Goal: Check status: Check status

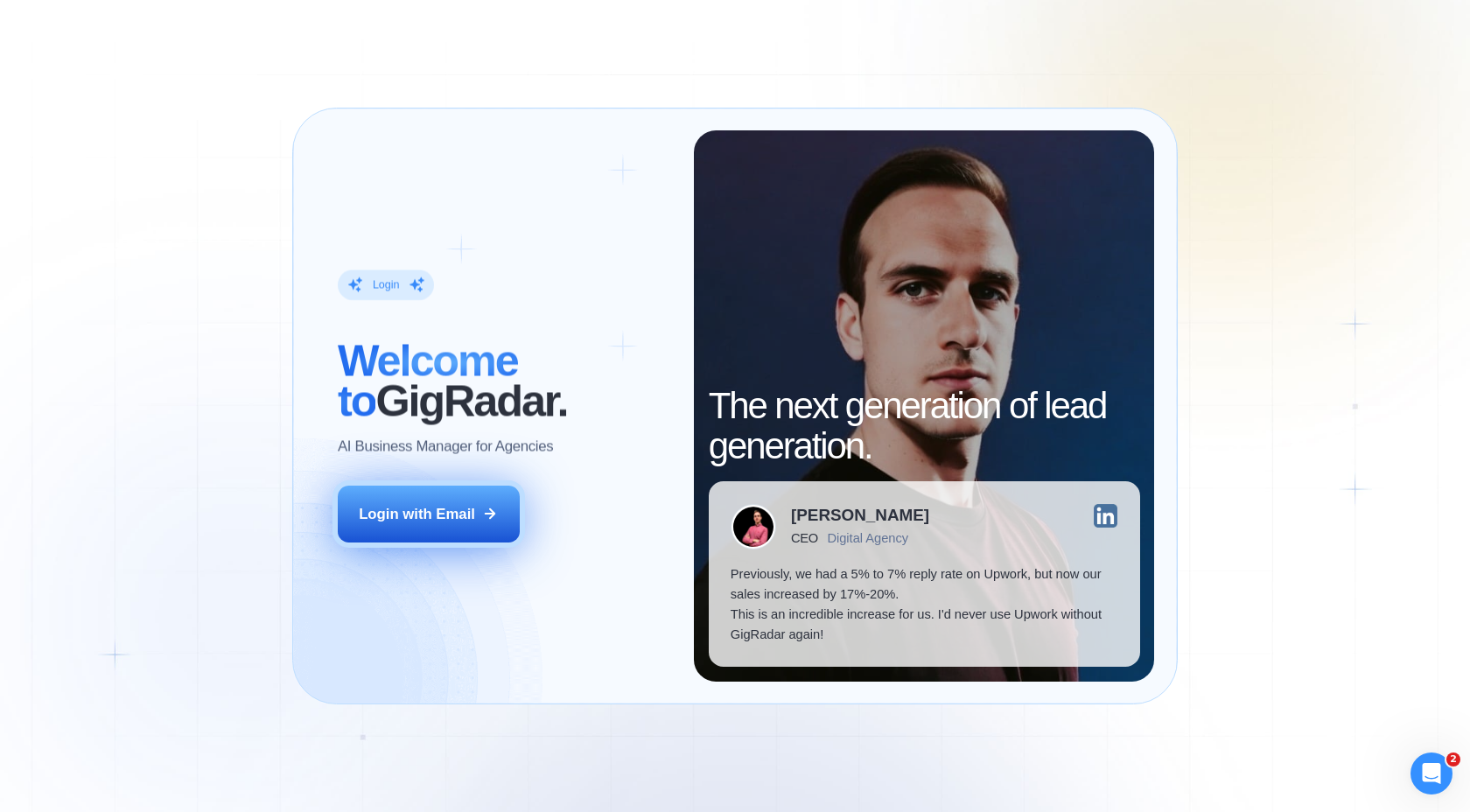
click at [469, 521] on div "Login with Email" at bounding box center [416, 514] width 116 height 20
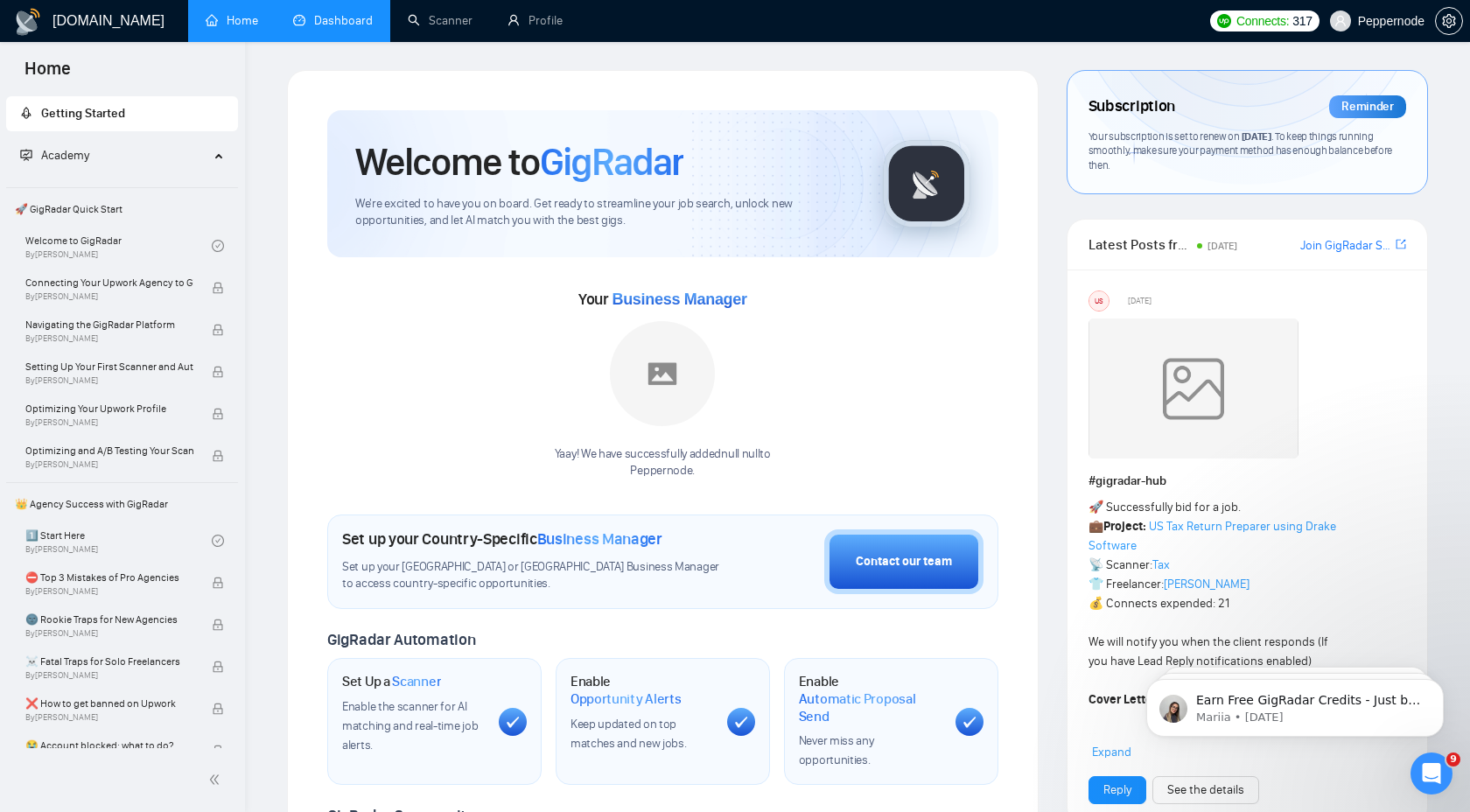
click at [351, 14] on link "Dashboard" at bounding box center [333, 20] width 80 height 15
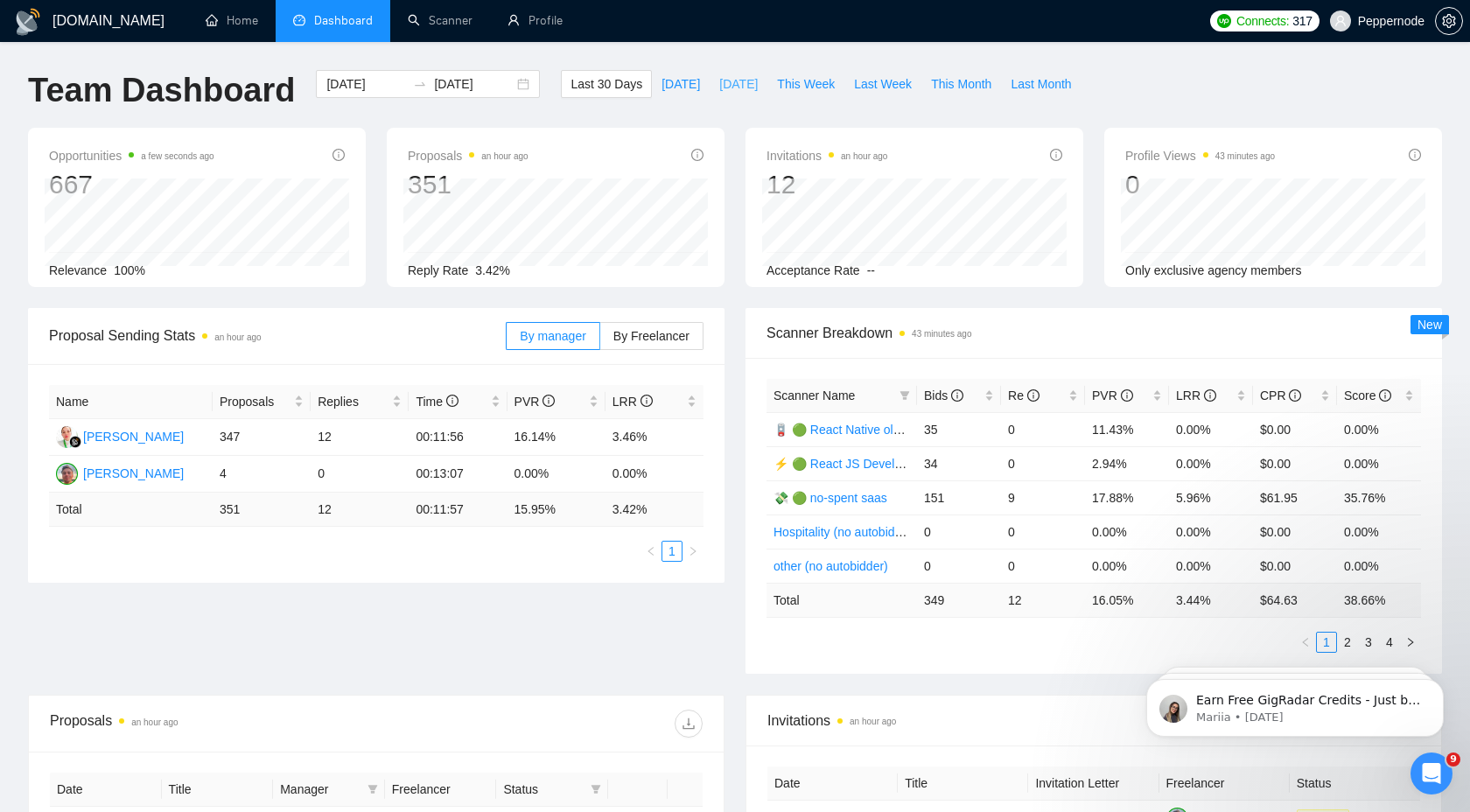
click at [719, 81] on span "[DATE]" at bounding box center [737, 83] width 39 height 19
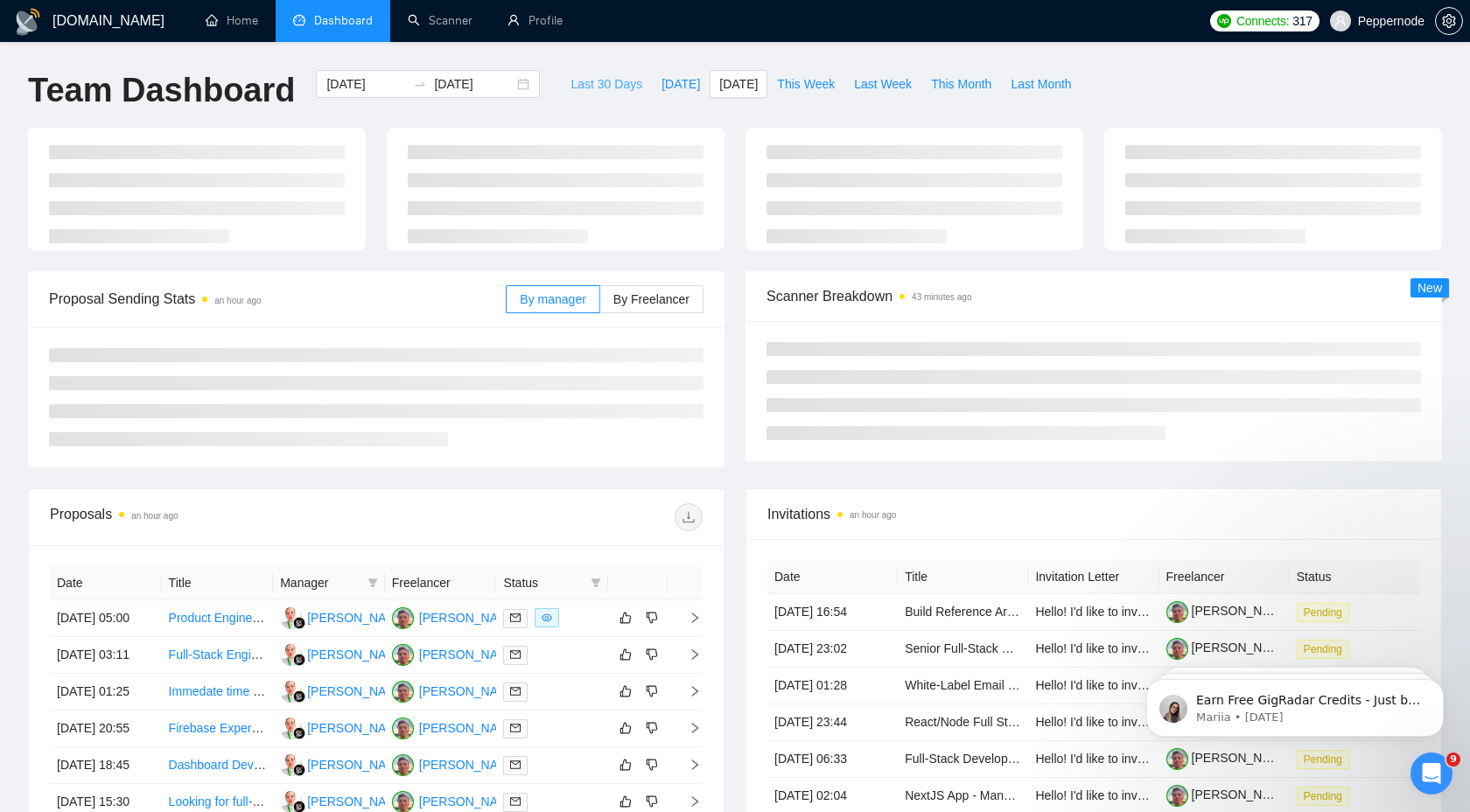
type input "[DATE]"
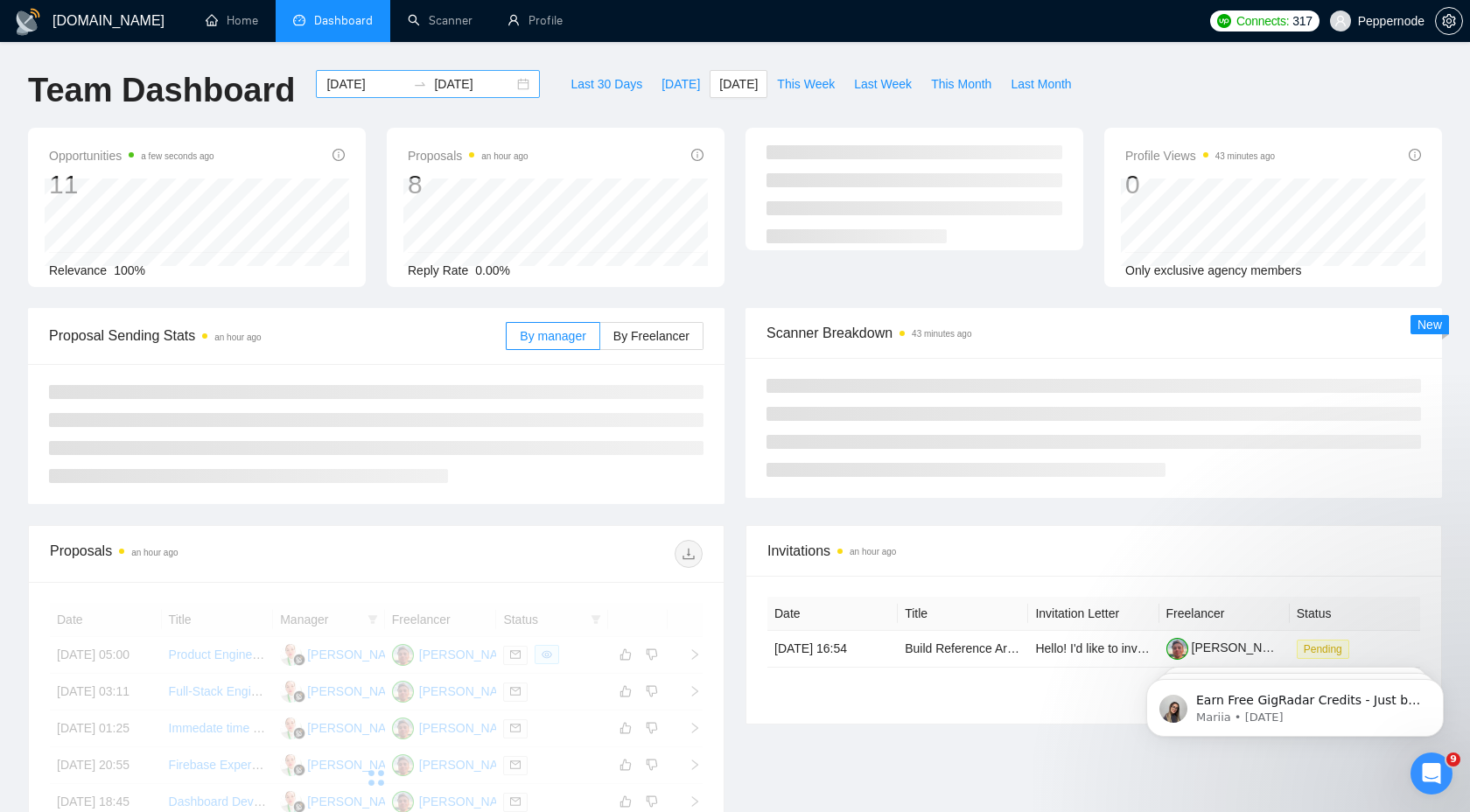
click at [493, 82] on input "[DATE]" at bounding box center [474, 83] width 80 height 19
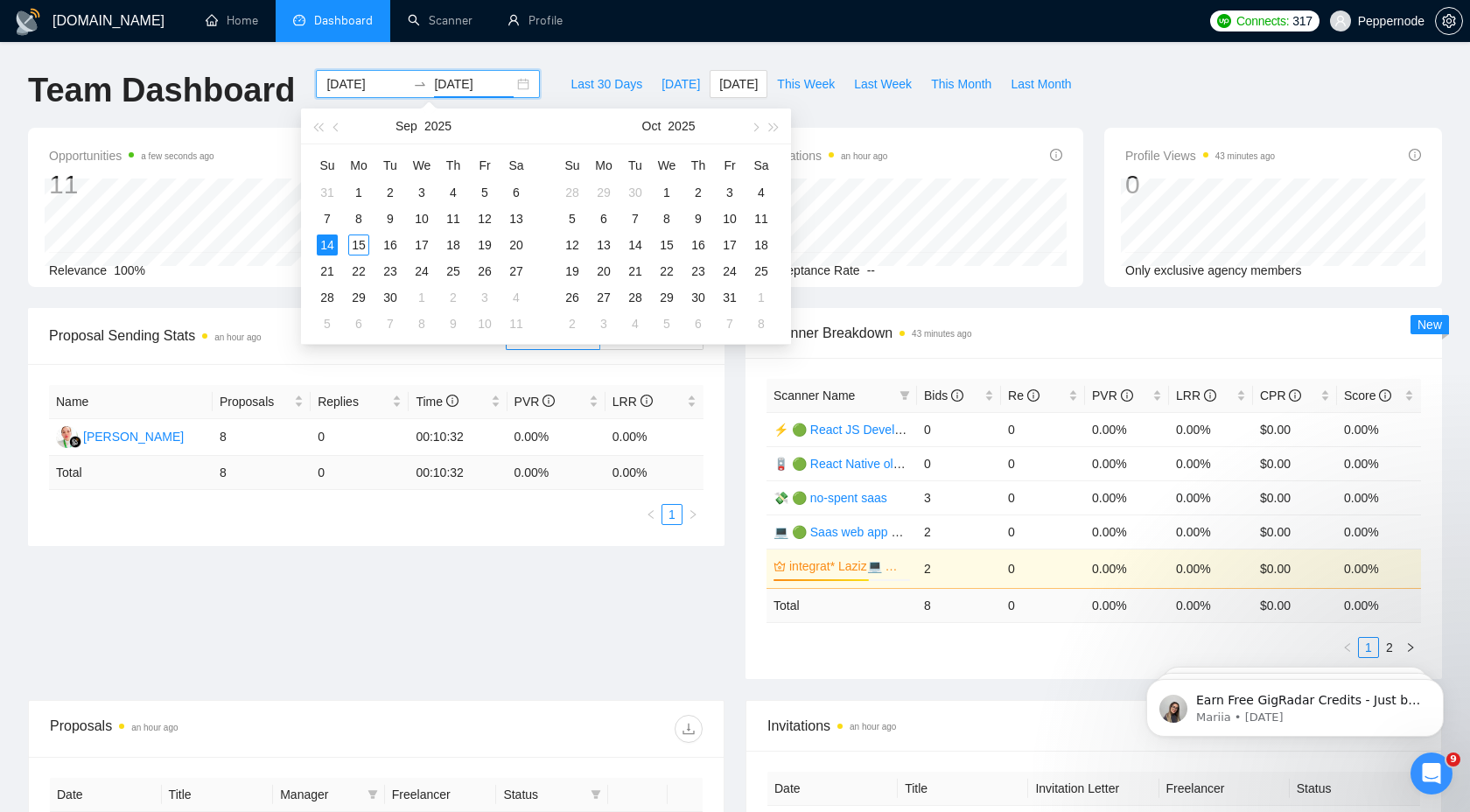
click at [515, 86] on div "[DATE] [DATE]" at bounding box center [427, 83] width 224 height 28
type input "[DATE]"
click at [456, 218] on div "11" at bounding box center [452, 218] width 21 height 21
type input "[DATE]"
click at [332, 244] on table "Su Mo Tu We Th Fr Sa 31 1 2 3 4 5 6 7 8 9 10 11 12 13 14 15 16 17 18 19 20 21 2…" at bounding box center [421, 244] width 221 height 186
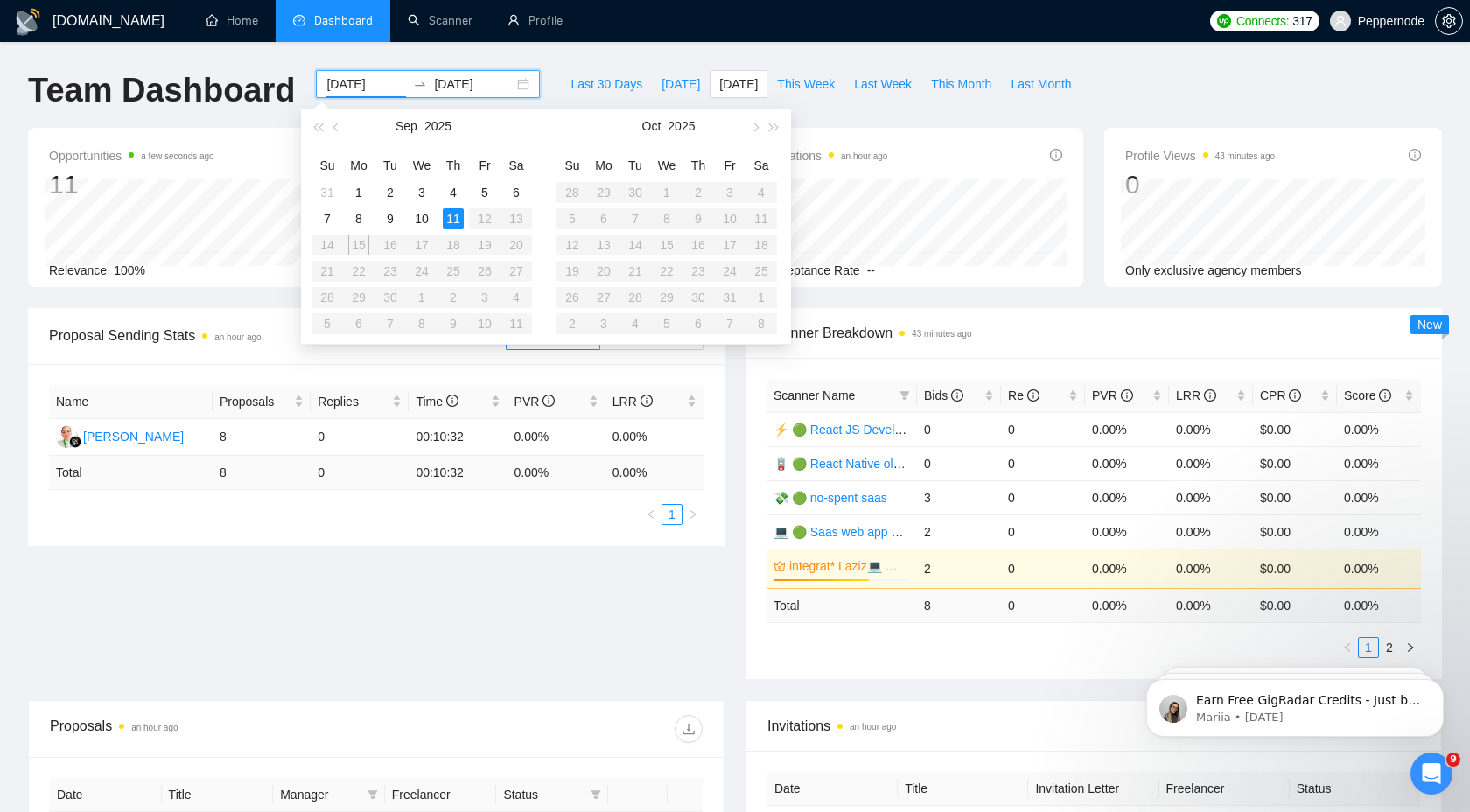
type input "[DATE]"
click at [537, 57] on div "[DOMAIN_NAME] Home Dashboard Scanner Profile Connects: 317 Peppernode Team Dash…" at bounding box center [735, 659] width 1470 height 1318
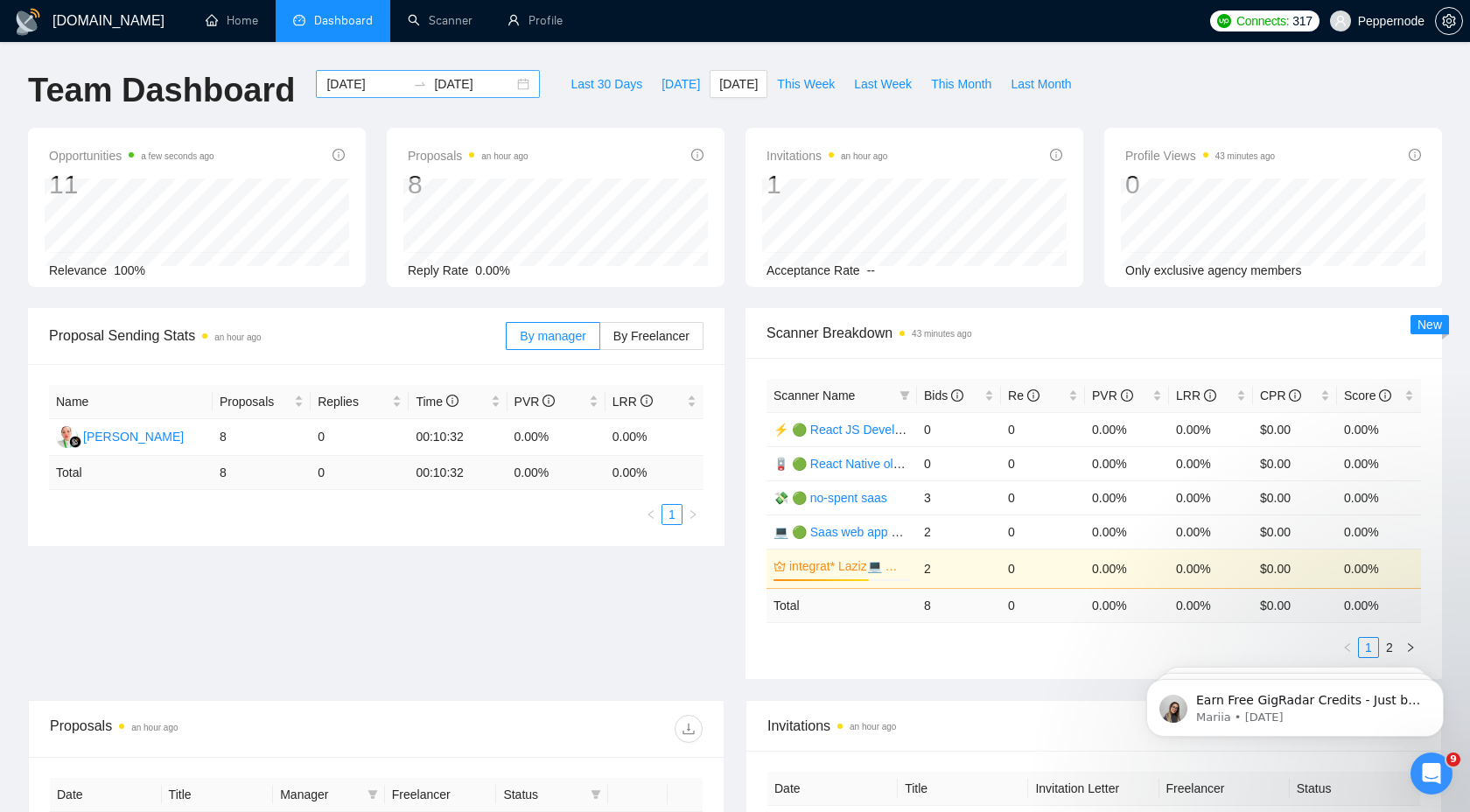
click at [434, 83] on input "[DATE]" at bounding box center [474, 83] width 80 height 19
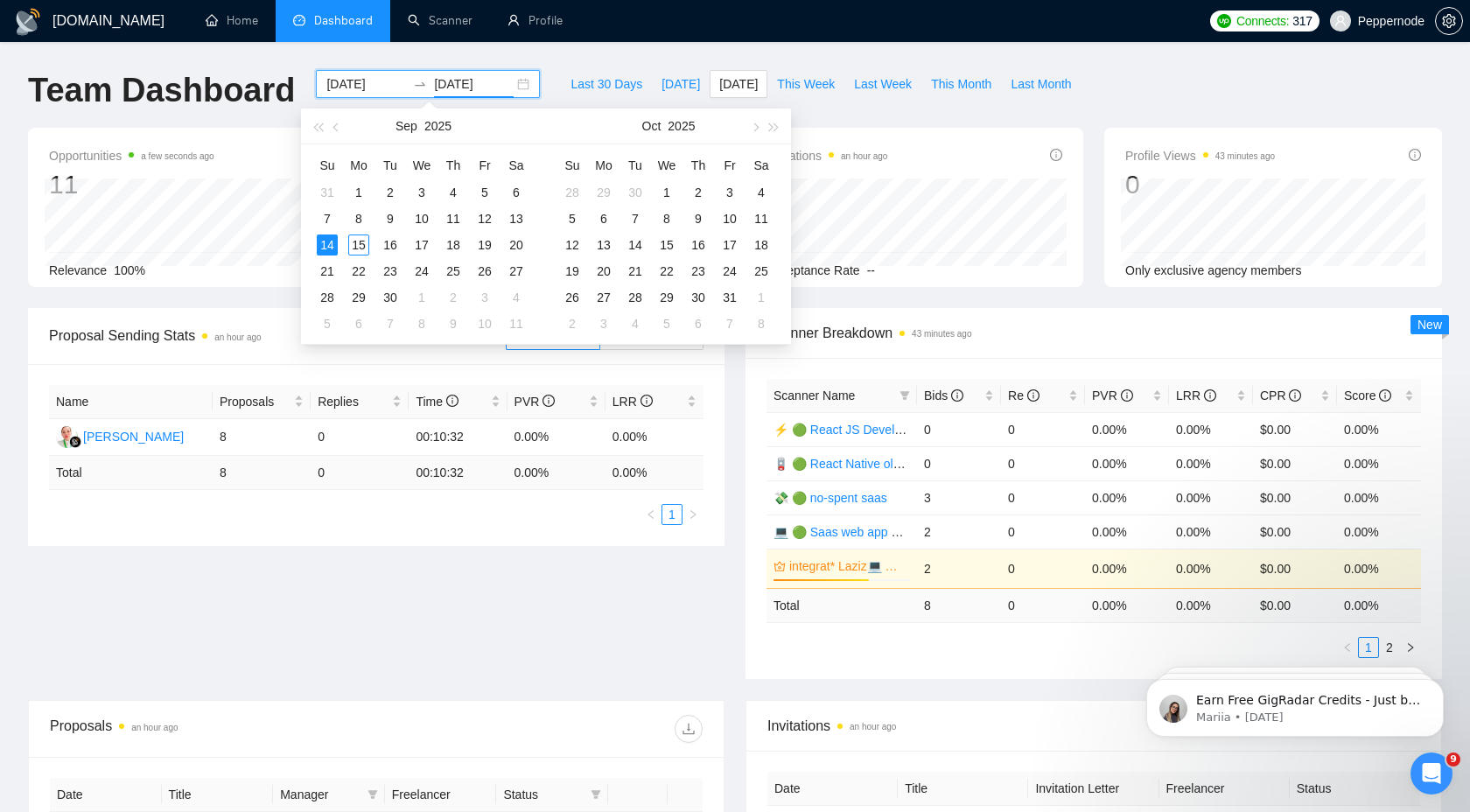
click at [370, 89] on input "[DATE]" at bounding box center [366, 83] width 80 height 19
type input "[DATE]"
click at [453, 221] on div "11" at bounding box center [452, 218] width 21 height 21
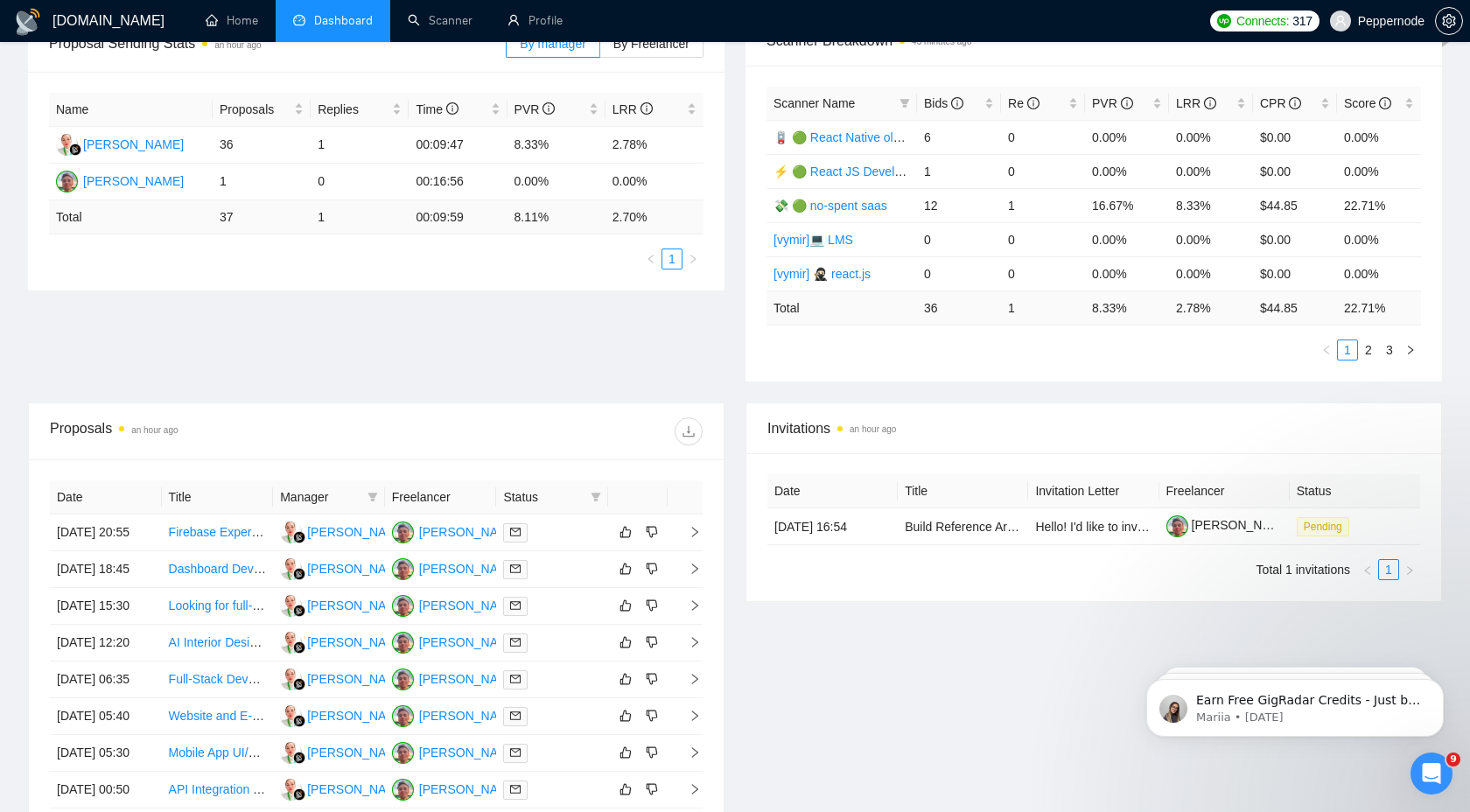
scroll to position [297, 0]
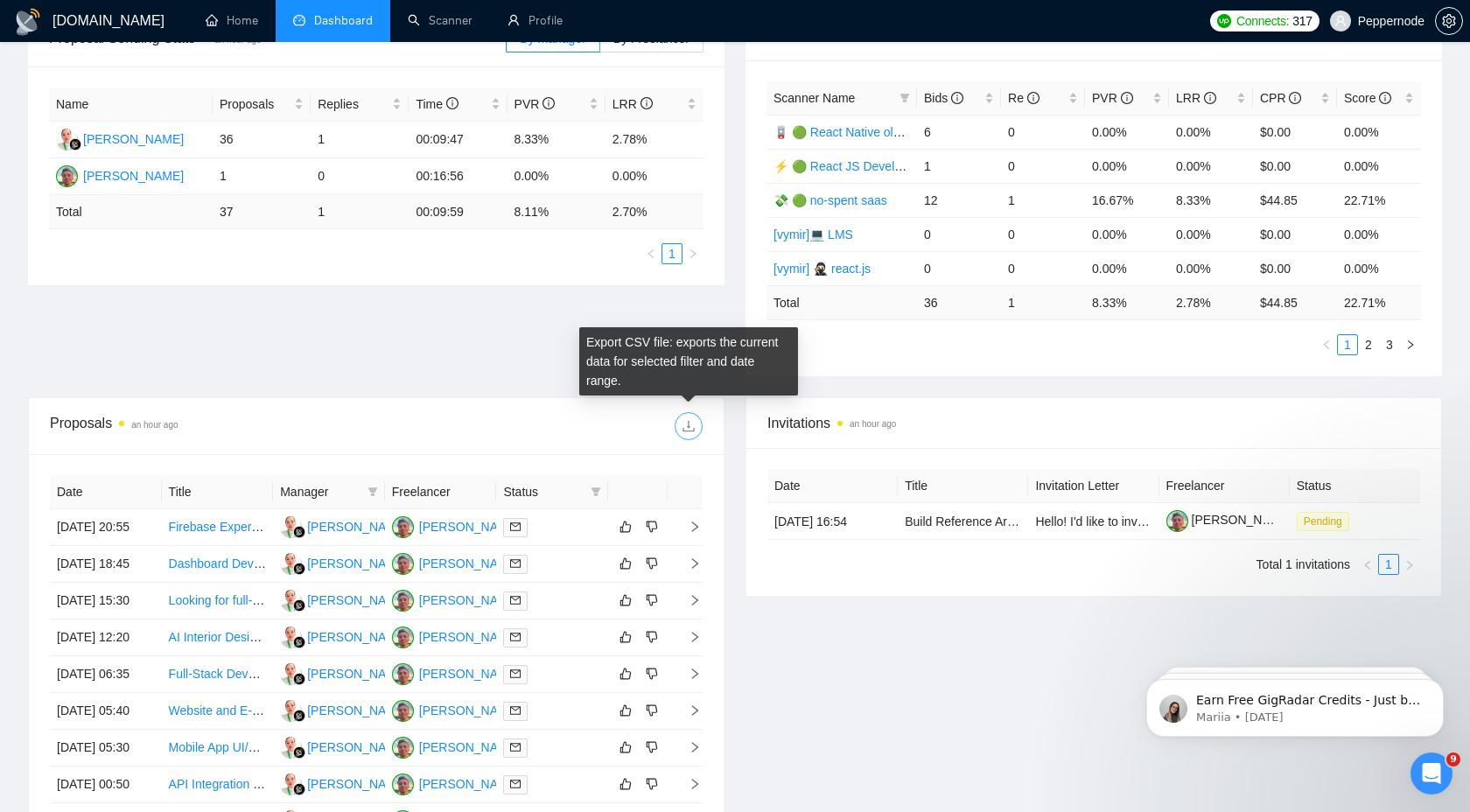
click at [690, 428] on icon "download" at bounding box center [689, 426] width 14 height 14
